Goal: Task Accomplishment & Management: Use online tool/utility

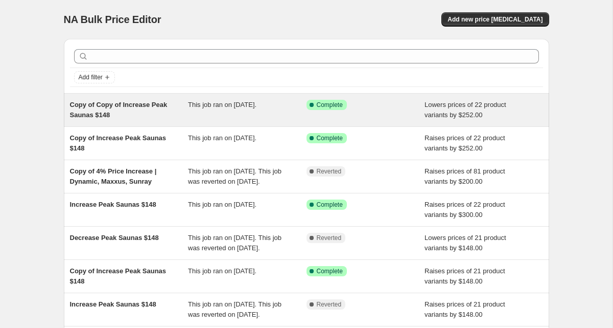
click at [103, 105] on span "Copy of Copy of Increase Peak Saunas $148" at bounding box center [119, 110] width 98 height 18
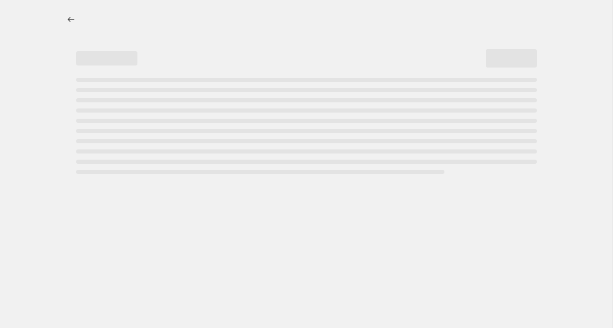
select select "by"
select select "no_change"
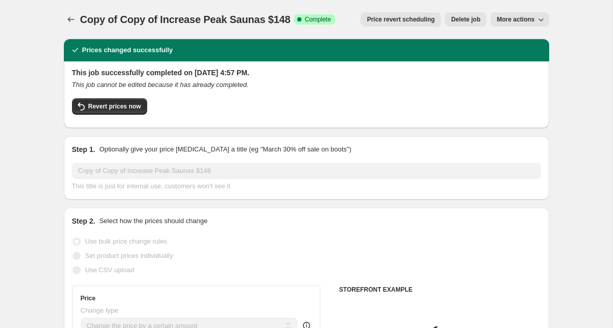
select select "collection"
click at [507, 23] on span "More actions" at bounding box center [516, 19] width 38 height 8
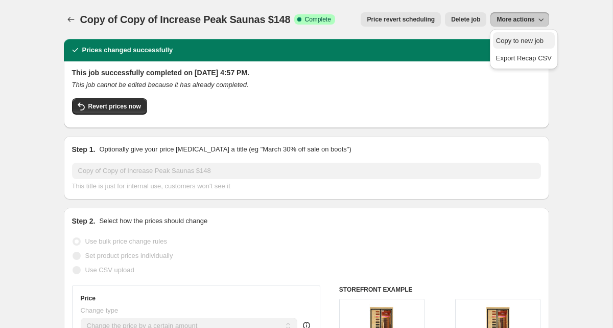
click at [505, 38] on span "Copy to new job" at bounding box center [520, 41] width 48 height 8
select select "by"
select select "no_change"
select select "collection"
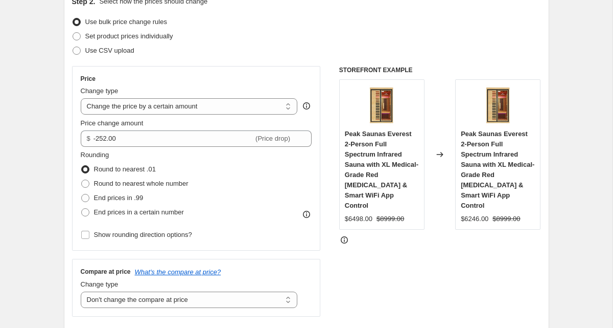
scroll to position [128, 0]
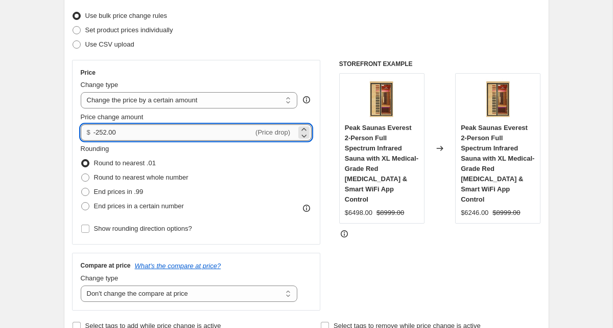
click at [107, 134] on input "-252.00" at bounding box center [174, 132] width 160 height 16
type input "-48.00"
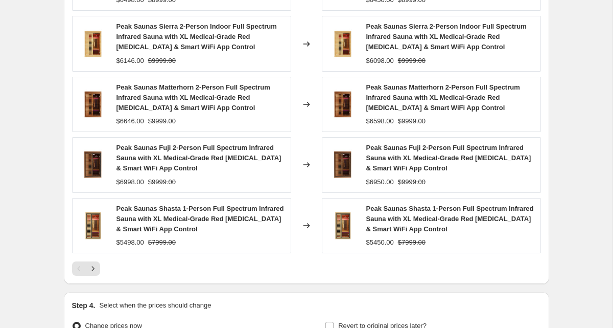
scroll to position [766, 0]
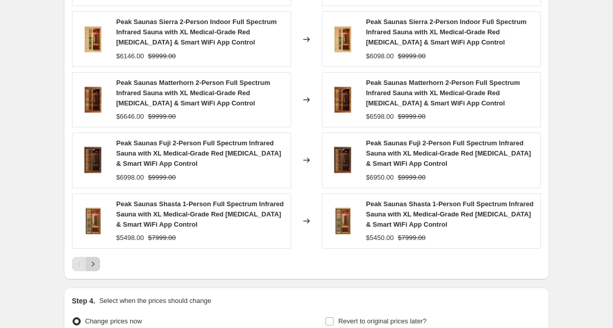
click at [96, 263] on icon "Next" at bounding box center [93, 264] width 10 height 10
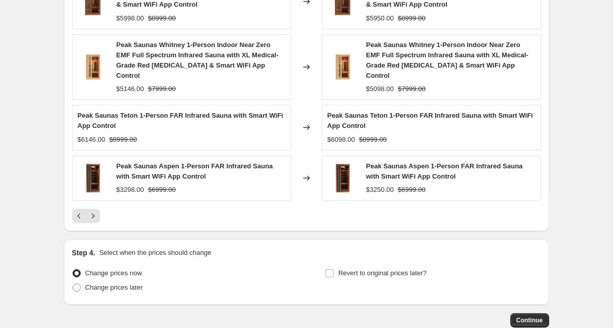
scroll to position [845, 0]
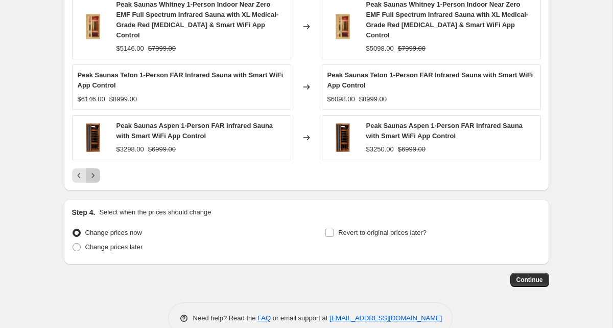
click at [92, 173] on icon "Next" at bounding box center [92, 175] width 3 height 5
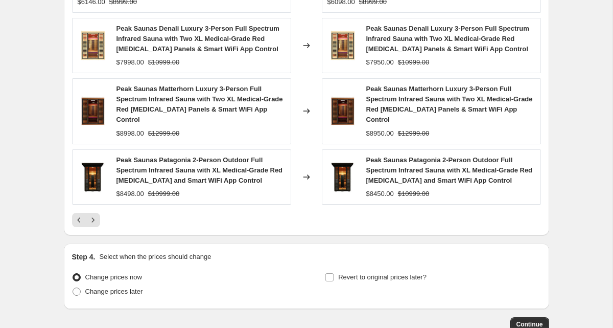
scroll to position [866, 0]
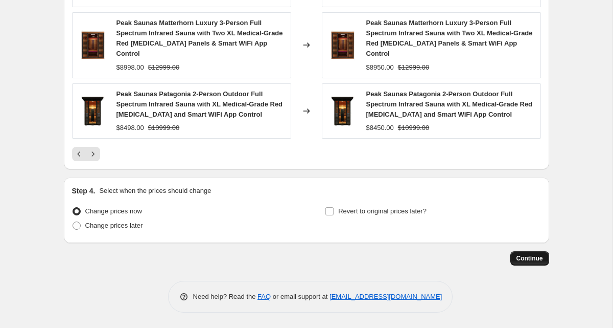
click at [527, 259] on span "Continue" at bounding box center [530, 258] width 27 height 8
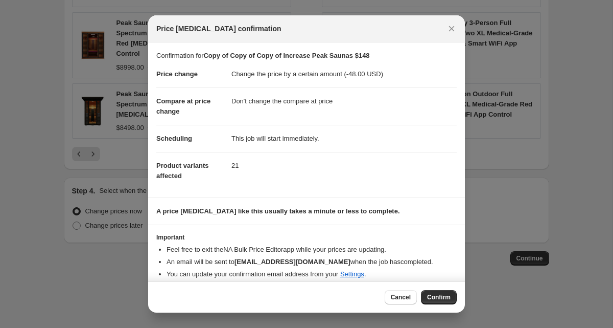
scroll to position [8, 0]
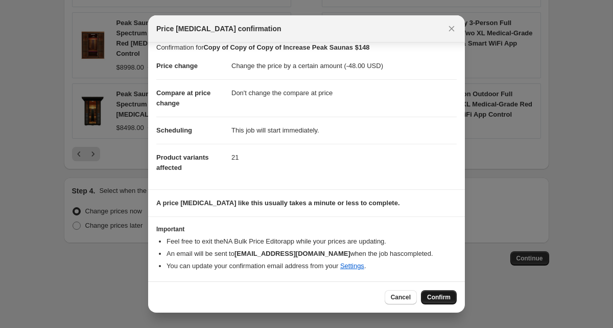
click at [429, 298] on span "Confirm" at bounding box center [439, 297] width 24 height 8
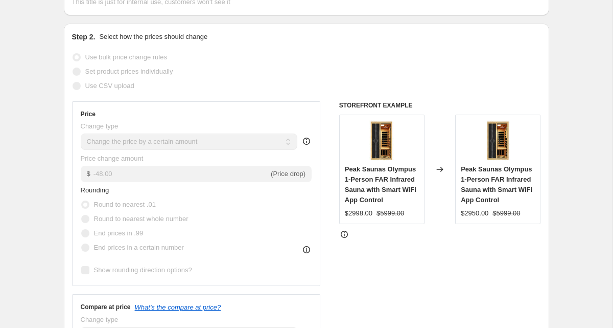
scroll to position [111, 0]
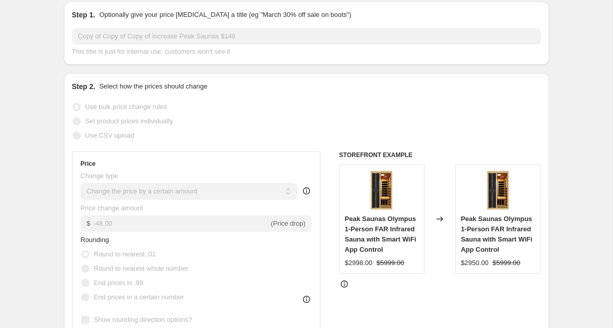
select select "by"
select select "no_change"
select select "collection"
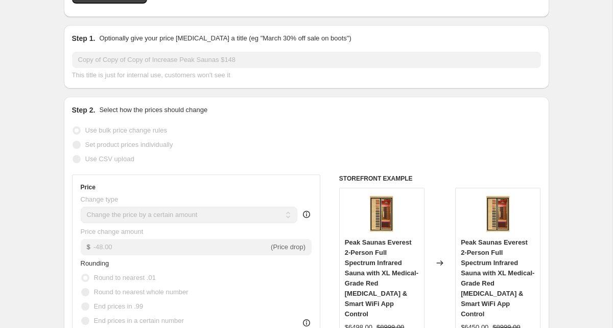
scroll to position [0, 0]
